Goal: Browse casually: Explore the website without a specific task or goal

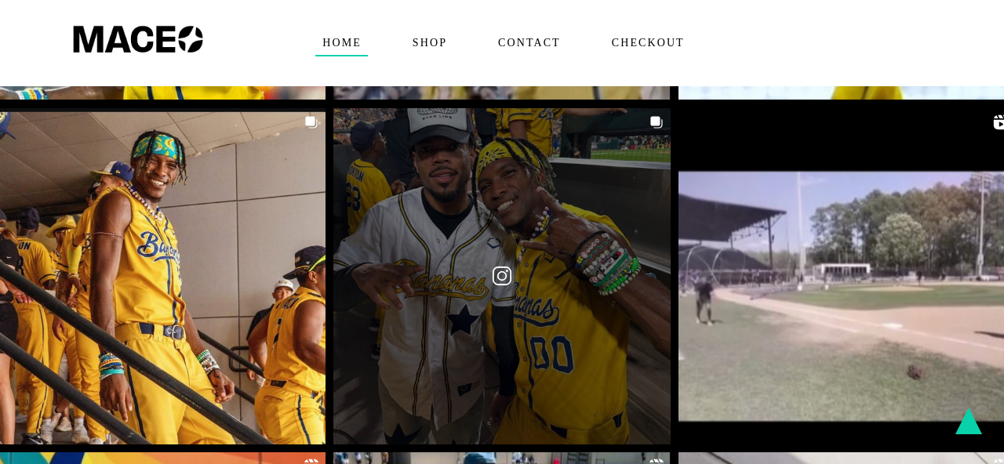
scroll to position [2498, 0]
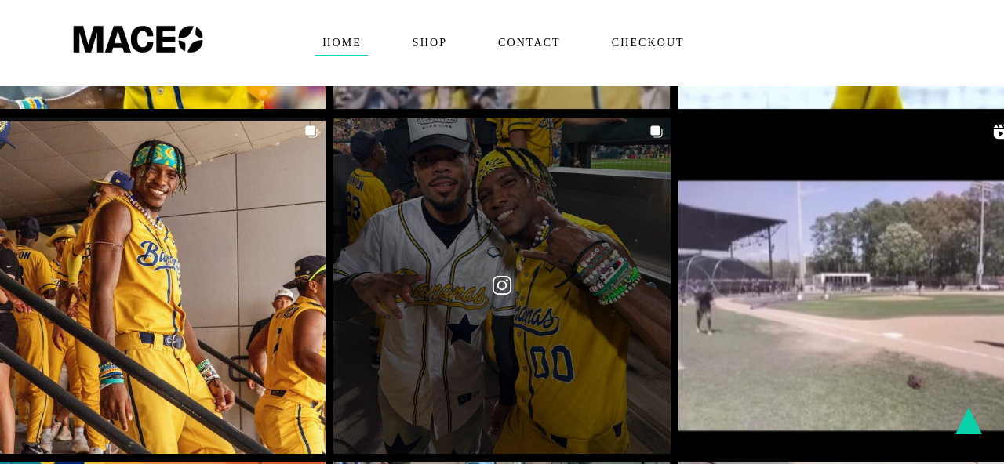
click at [536, 220] on link at bounding box center [501, 286] width 336 height 336
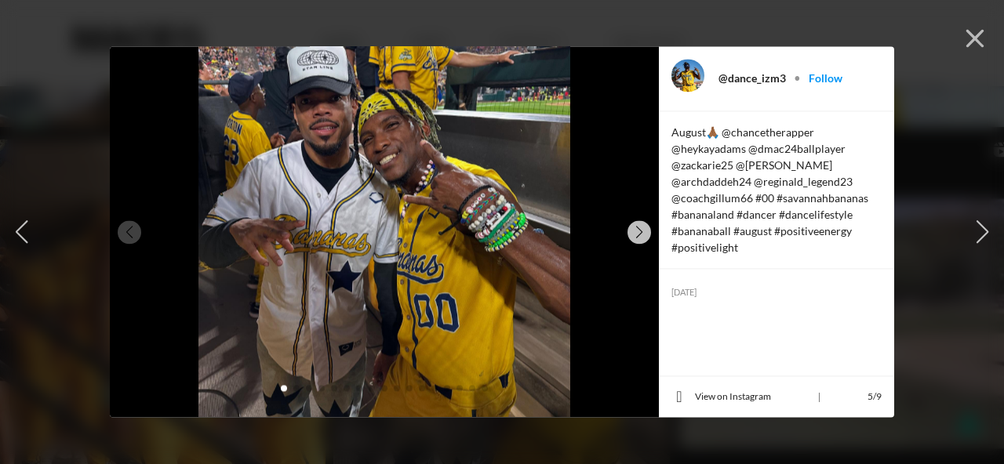
scroll to position [2473, 0]
click at [971, 31] on icon "button" at bounding box center [975, 39] width 24 height 24
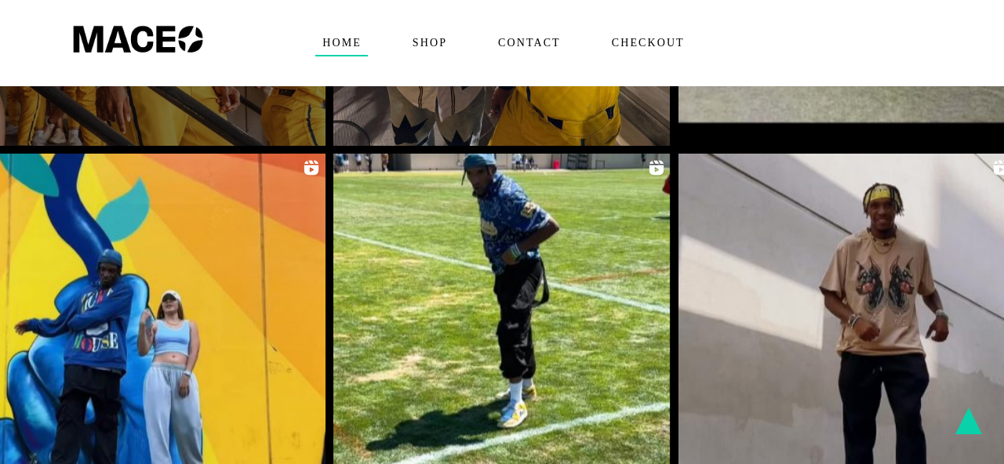
scroll to position [2808, 0]
